Goal: Transaction & Acquisition: Book appointment/travel/reservation

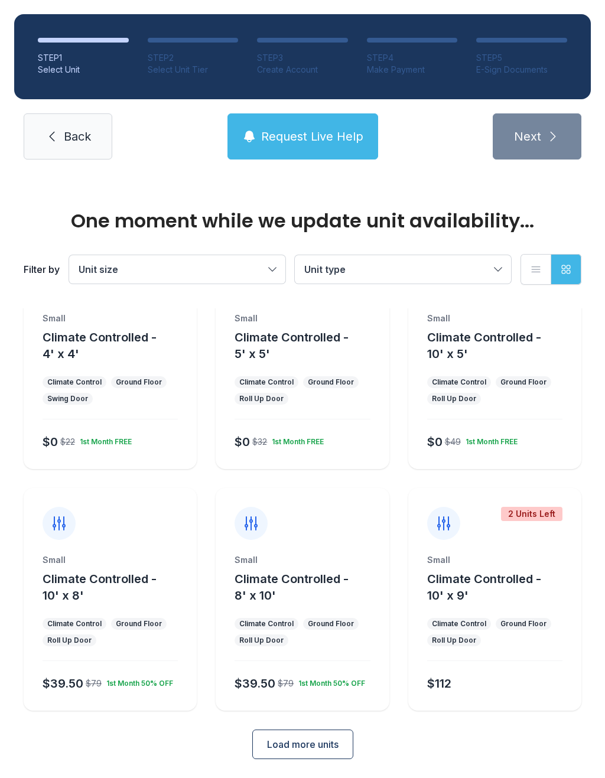
scroll to position [64, 0]
click at [333, 738] on span "Load more units" at bounding box center [303, 745] width 72 height 14
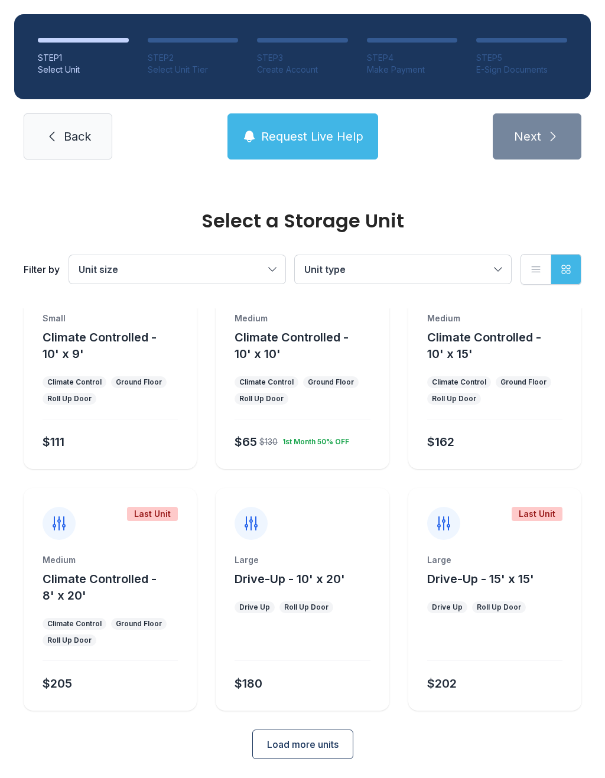
scroll to position [547, 0]
click at [316, 730] on button "Load more units" at bounding box center [302, 745] width 101 height 30
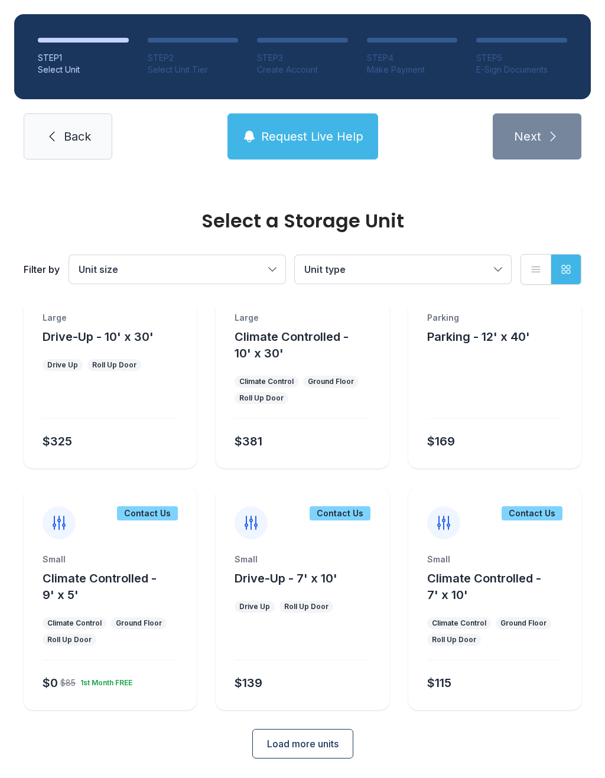
scroll to position [1031, 0]
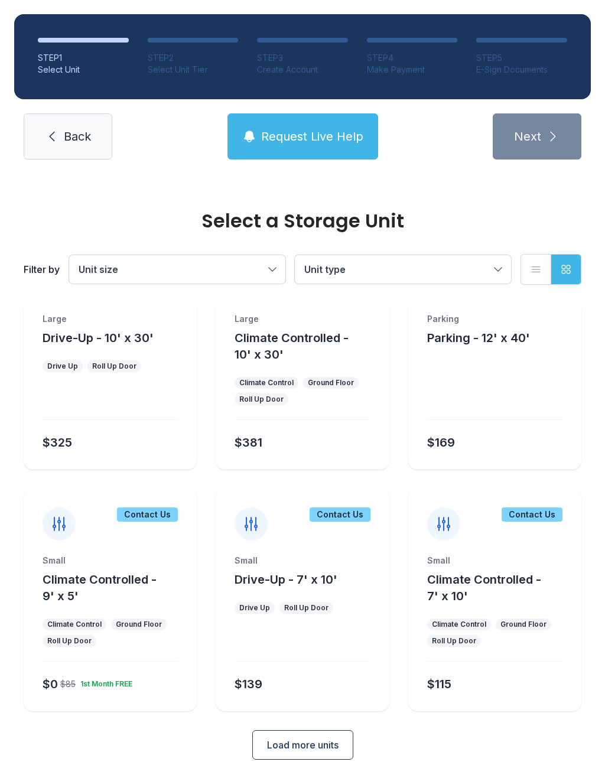
click at [327, 740] on span "Load more units" at bounding box center [303, 745] width 72 height 14
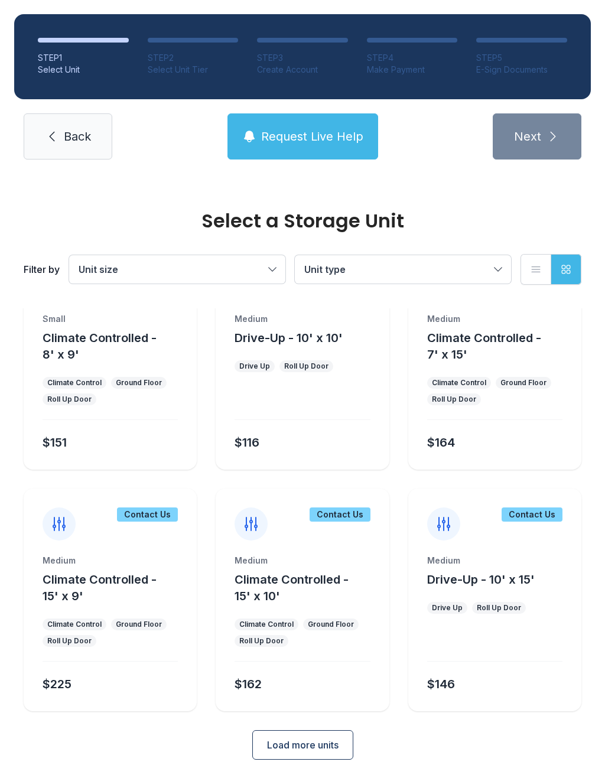
click at [324, 750] on span "Load more units" at bounding box center [303, 745] width 72 height 14
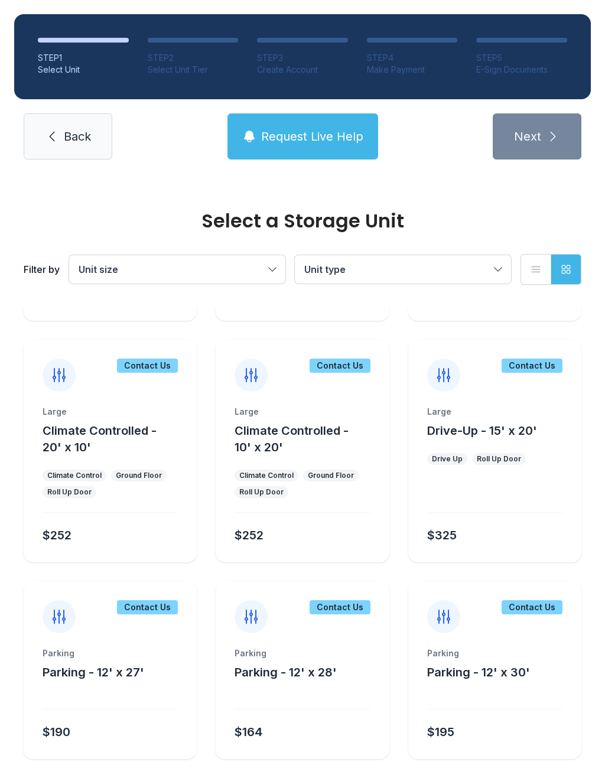
scroll to position [1904, 0]
click at [327, 603] on div "Contact Us" at bounding box center [340, 608] width 61 height 14
click at [351, 615] on div "Contact Us" at bounding box center [340, 608] width 61 height 14
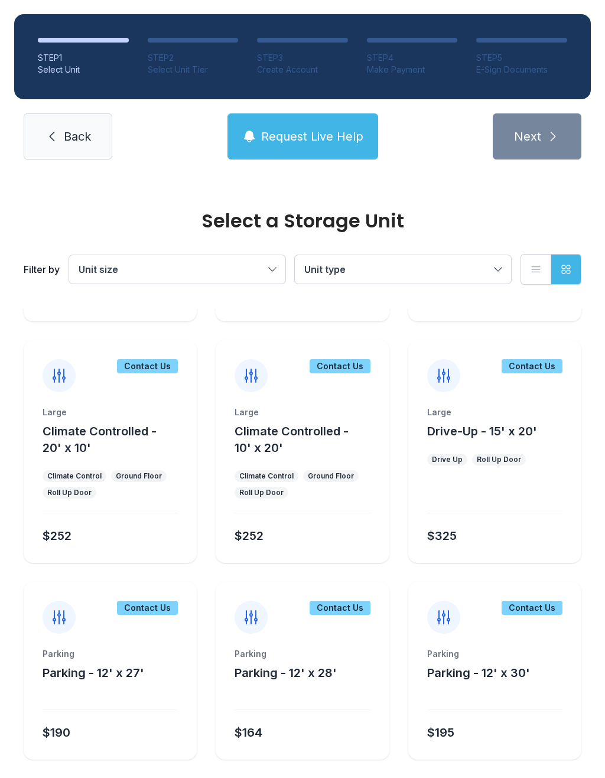
click at [349, 615] on div "Contact Us" at bounding box center [340, 608] width 61 height 14
click at [345, 603] on div "Contact Us" at bounding box center [340, 608] width 61 height 14
click at [249, 616] on icon at bounding box center [251, 617] width 19 height 19
click at [339, 626] on div "Contact Us" at bounding box center [302, 608] width 173 height 52
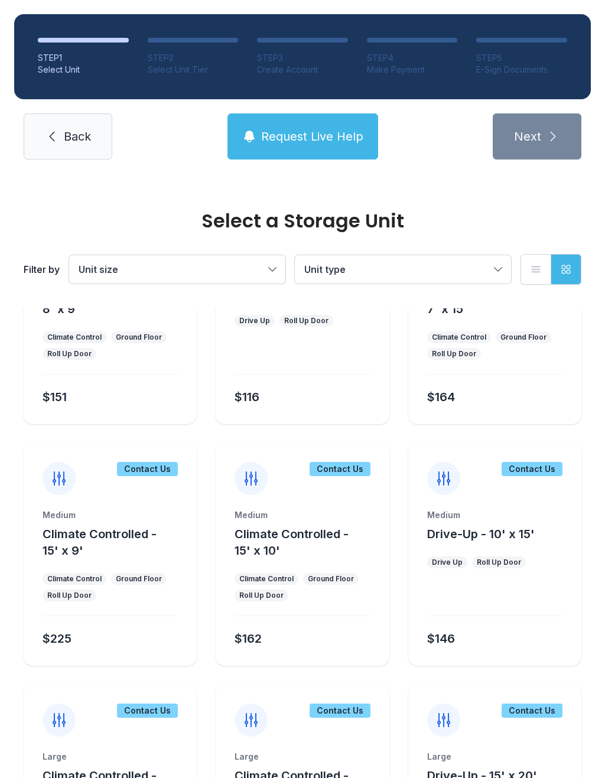
click at [298, 144] on span "Request Live Help" at bounding box center [312, 136] width 102 height 17
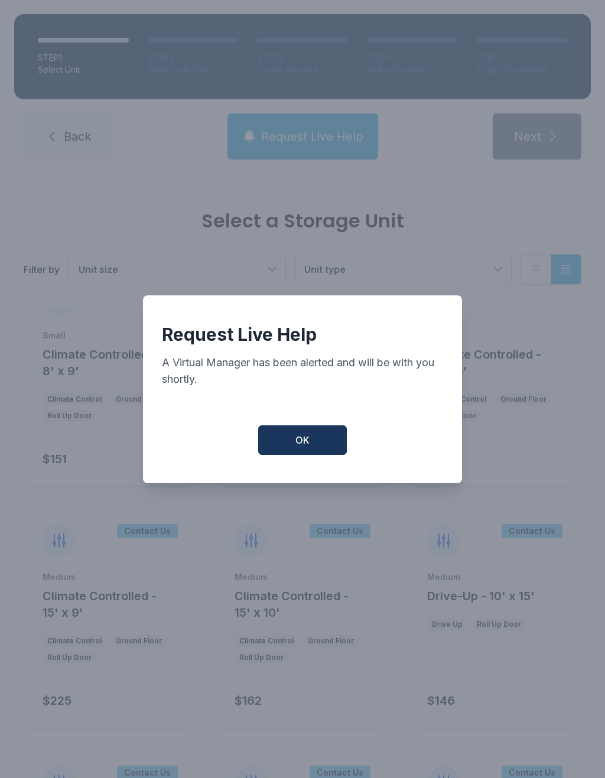
scroll to position [1497, 0]
click at [314, 441] on button "OK" at bounding box center [302, 440] width 89 height 30
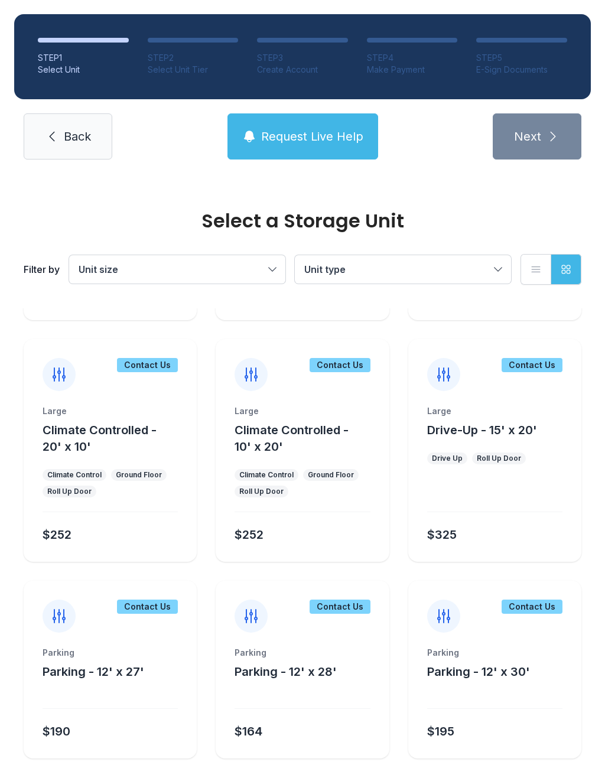
scroll to position [1904, 0]
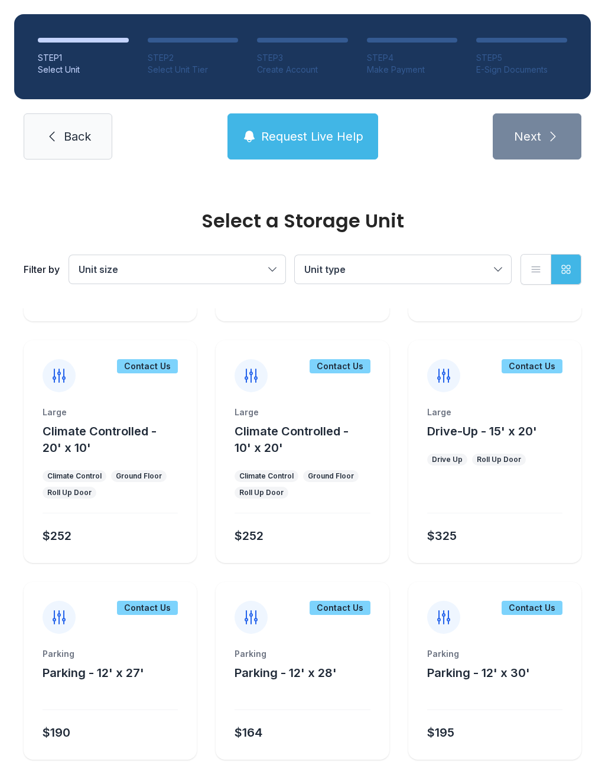
click at [310, 151] on button "Request Live Help" at bounding box center [303, 136] width 151 height 46
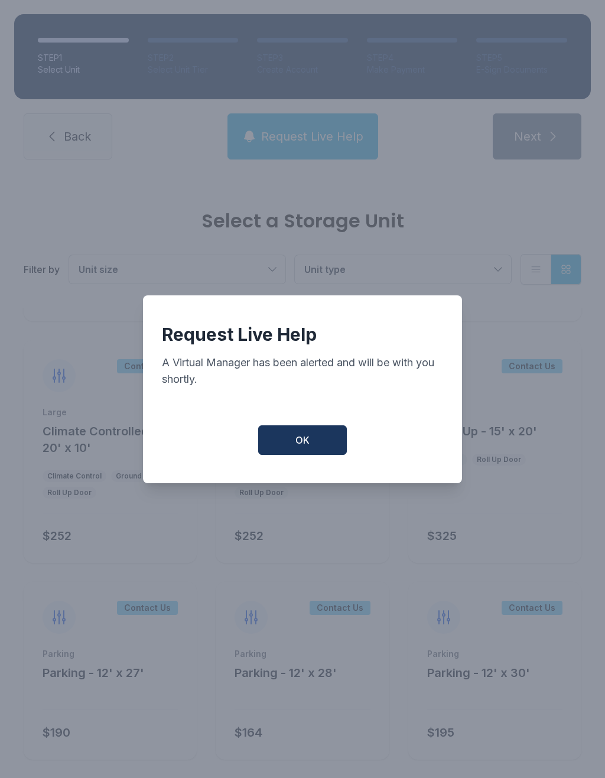
click at [311, 438] on button "OK" at bounding box center [302, 440] width 89 height 30
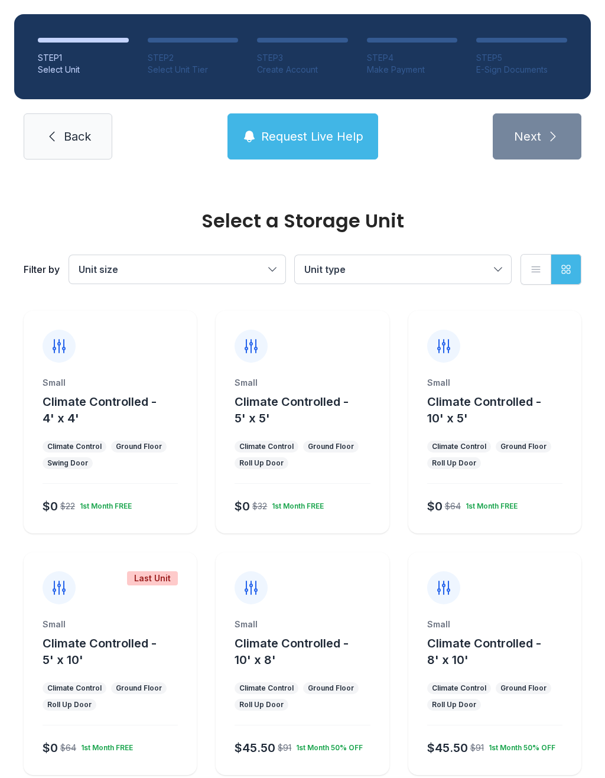
scroll to position [0, 0]
click at [483, 434] on div "Small Climate Controlled - 10' x 5' Climate Control Ground Floor Roll Up Door $…" at bounding box center [494, 455] width 173 height 157
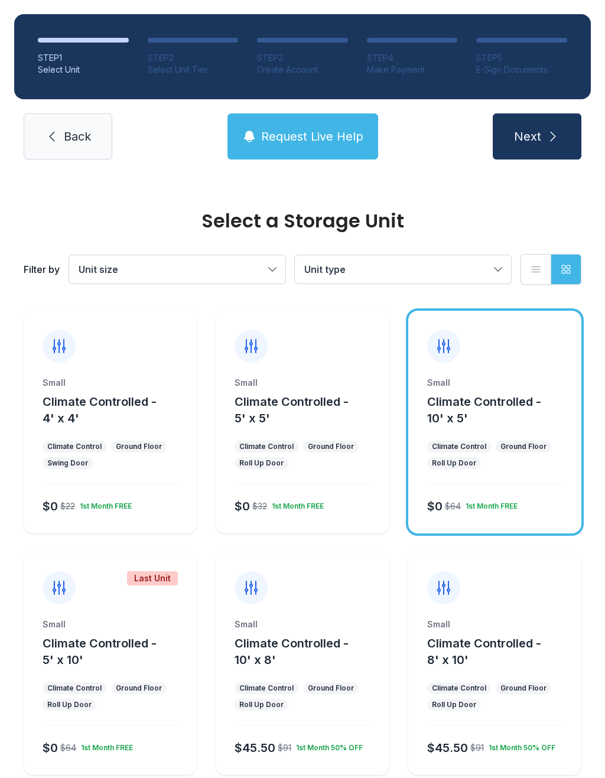
click at [486, 412] on button "Climate Controlled - 10' x 5'" at bounding box center [502, 410] width 150 height 33
click at [548, 129] on icon "submit" at bounding box center [553, 136] width 14 height 14
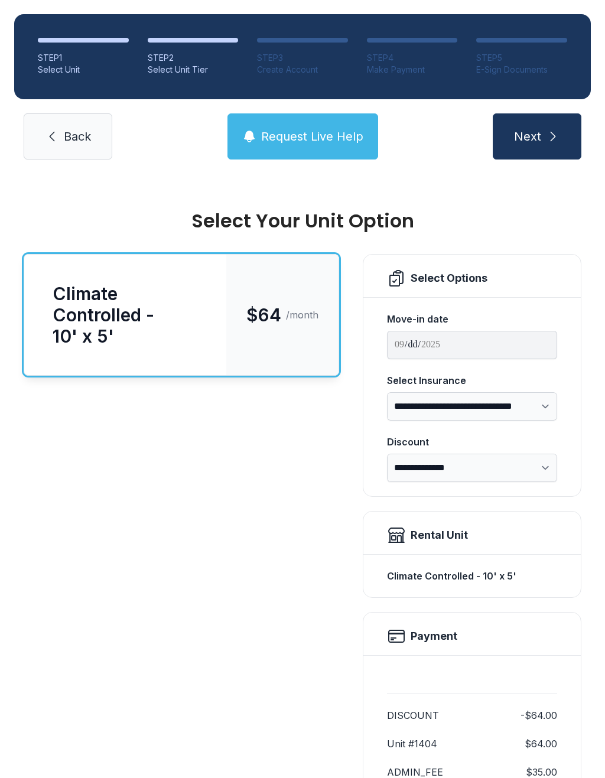
click at [80, 135] on span "Back" at bounding box center [77, 136] width 27 height 17
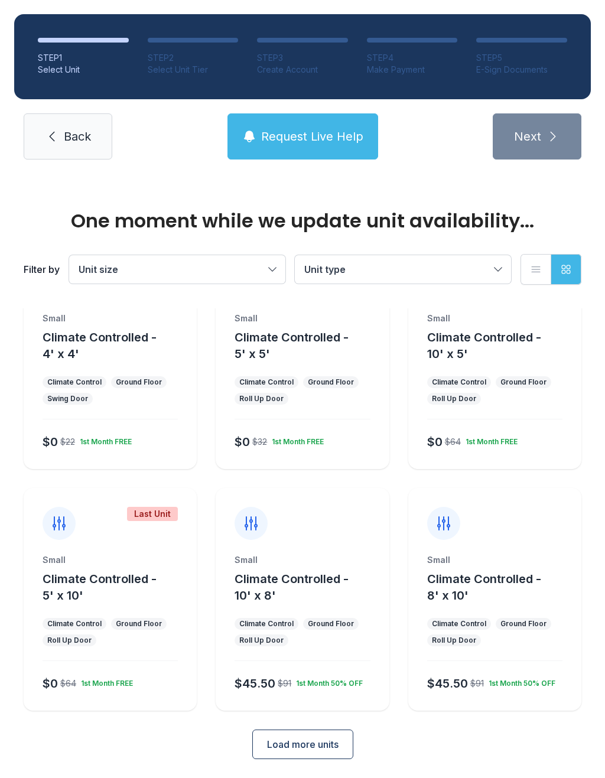
scroll to position [64, 0]
click at [316, 753] on button "Load more units" at bounding box center [302, 745] width 101 height 30
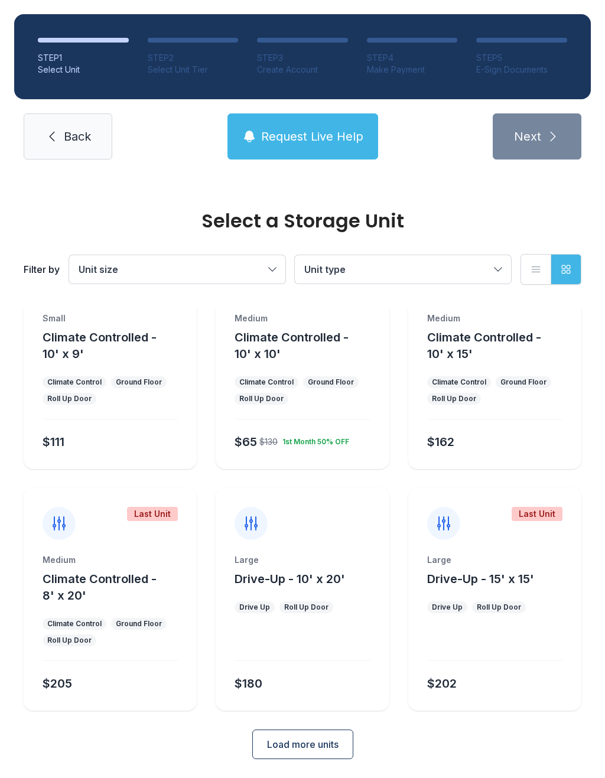
scroll to position [547, 0]
click at [295, 749] on span "Load more units" at bounding box center [303, 745] width 72 height 14
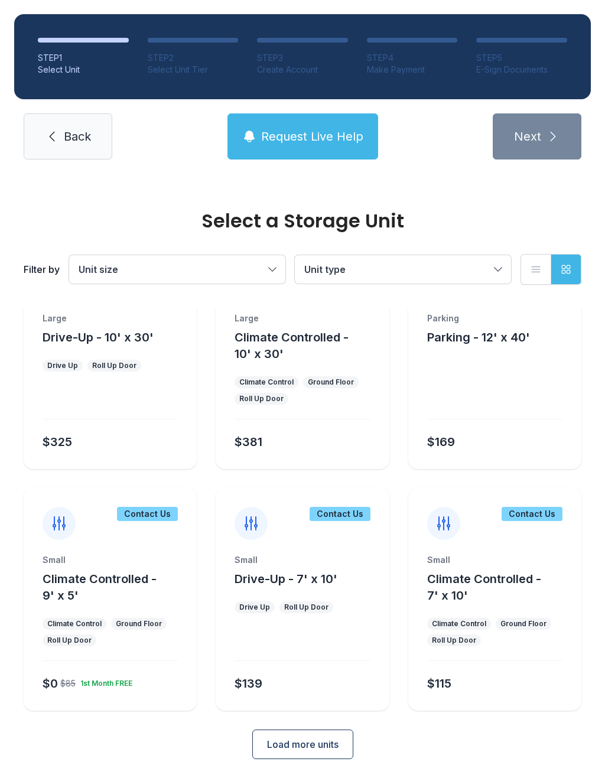
scroll to position [1031, 0]
click at [308, 739] on span "Load more units" at bounding box center [303, 745] width 72 height 14
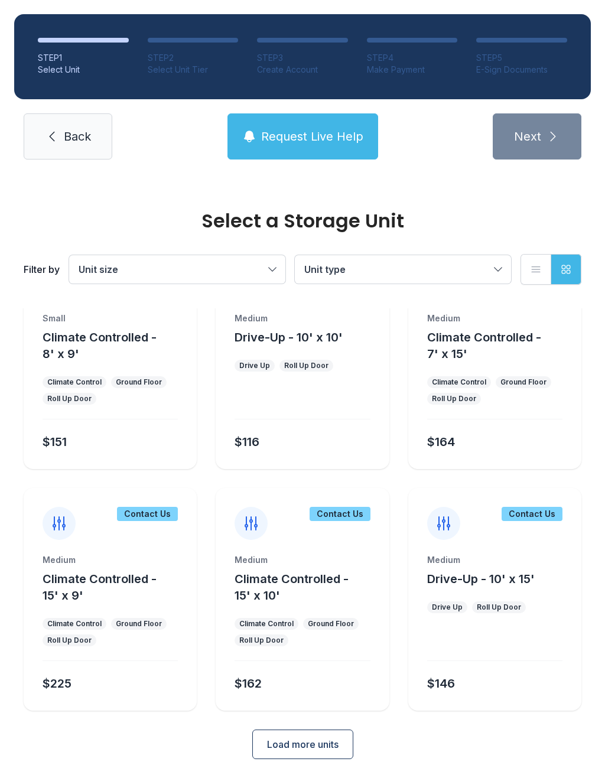
scroll to position [1514, 0]
click at [333, 741] on span "Load more units" at bounding box center [303, 745] width 72 height 14
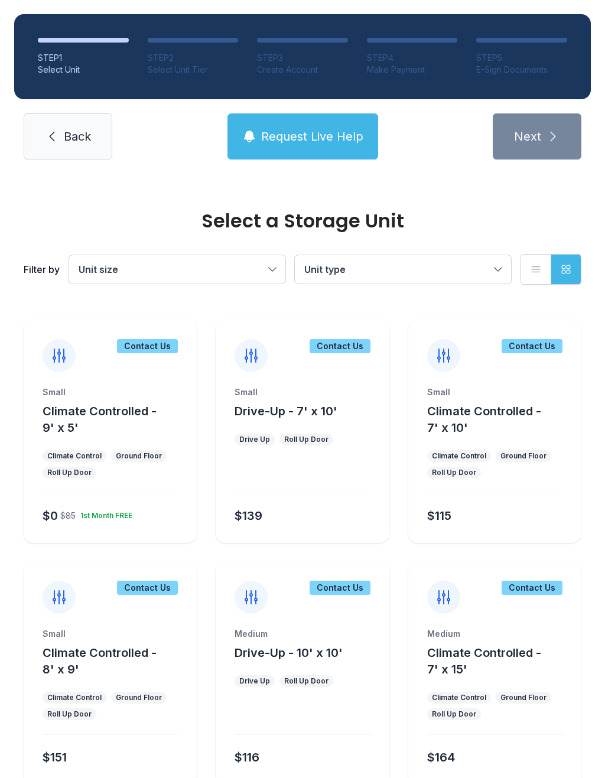
scroll to position [1213, 0]
